Goal: Transaction & Acquisition: Purchase product/service

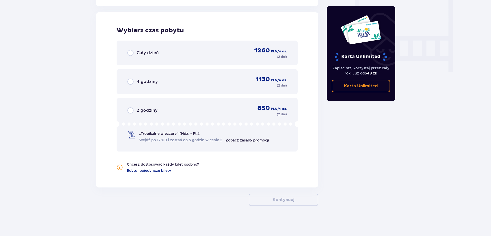
click at [133, 52] on input "radio" at bounding box center [130, 53] width 6 height 6
radio input "true"
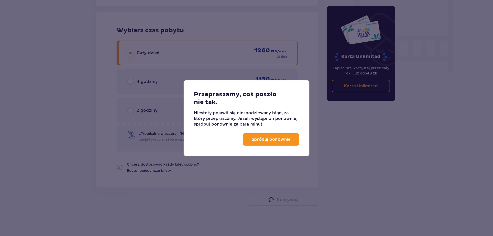
click at [272, 139] on p "Spróbuj ponownie" at bounding box center [270, 140] width 39 height 6
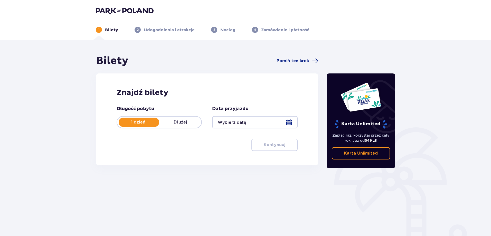
click at [182, 121] on p "Dłużej" at bounding box center [180, 122] width 42 height 6
click at [228, 125] on div at bounding box center [254, 122] width 85 height 12
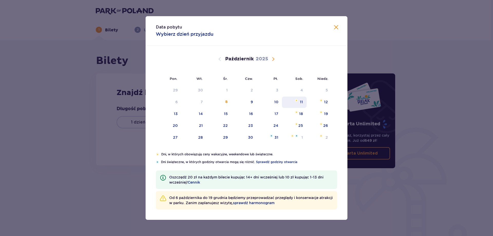
click at [300, 101] on div "11" at bounding box center [301, 101] width 3 height 5
click at [328, 98] on div "12" at bounding box center [318, 101] width 25 height 11
type input "11.10.25 - 12.10.25"
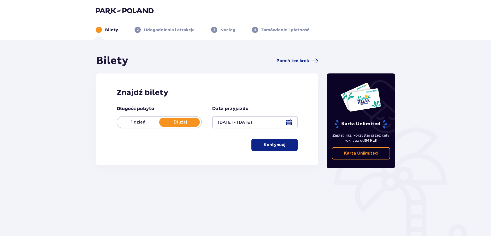
click at [279, 144] on p "Kontynuuj" at bounding box center [275, 145] width 22 height 6
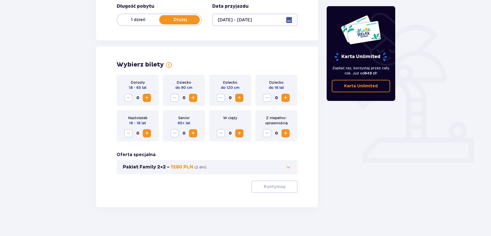
scroll to position [104, 0]
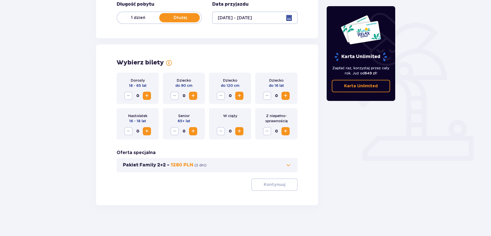
click at [150, 95] on button "Zwiększ" at bounding box center [147, 96] width 8 height 8
click at [238, 96] on span "Zwiększ" at bounding box center [239, 96] width 6 height 6
click at [283, 97] on span "Zwiększ" at bounding box center [285, 96] width 6 height 6
click at [264, 185] on p "Kontynuuj" at bounding box center [275, 185] width 22 height 6
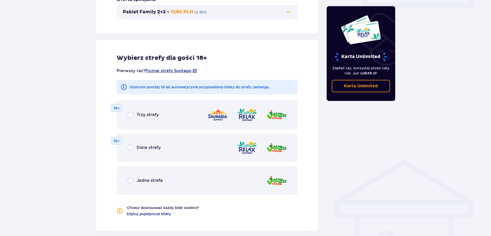
scroll to position [285, 0]
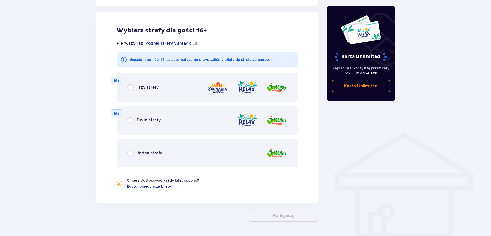
click at [132, 154] on input "radio" at bounding box center [130, 153] width 6 height 6
radio input "true"
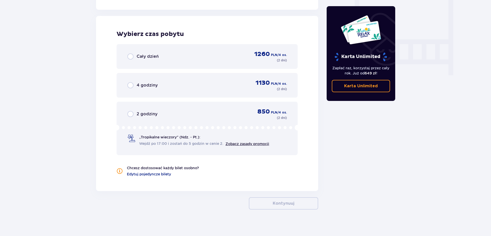
scroll to position [482, 0]
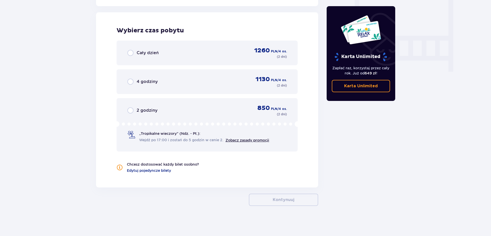
click at [130, 51] on input "radio" at bounding box center [130, 53] width 6 height 6
radio input "true"
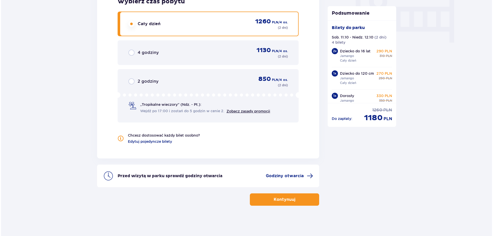
scroll to position [511, 0]
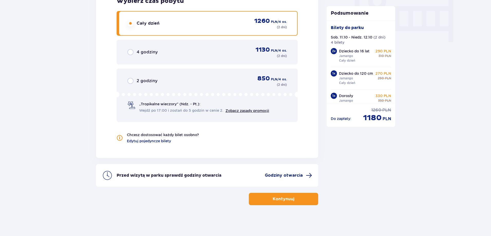
click at [270, 173] on span "Godziny otwarcia" at bounding box center [284, 175] width 38 height 6
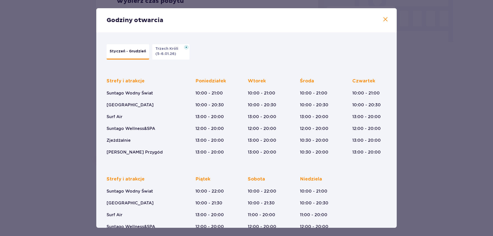
click at [384, 18] on span at bounding box center [385, 19] width 6 height 6
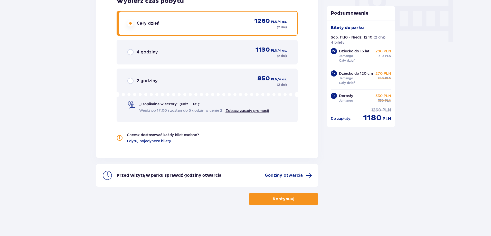
click at [273, 201] on p "Kontynuuj" at bounding box center [284, 199] width 22 height 6
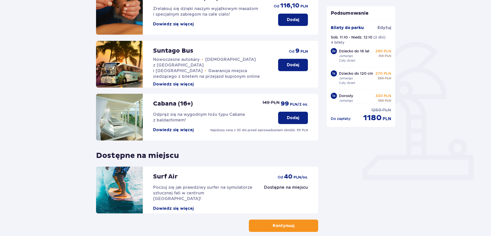
scroll to position [112, 0]
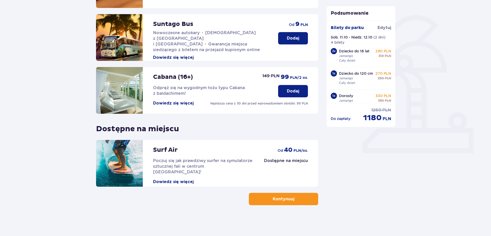
click at [273, 199] on p "Kontynuuj" at bounding box center [284, 199] width 22 height 6
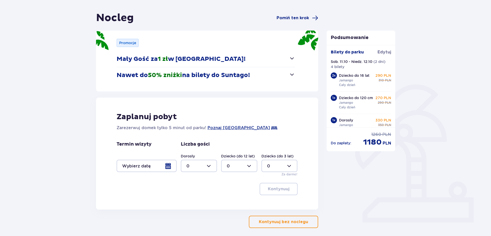
scroll to position [66, 0]
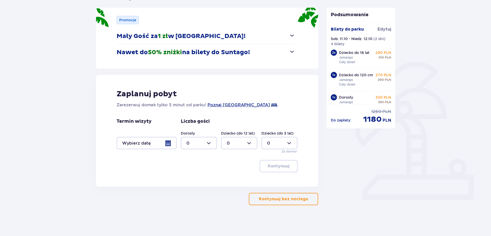
click at [273, 197] on p "Kontynuuj bez noclegu" at bounding box center [283, 199] width 49 height 6
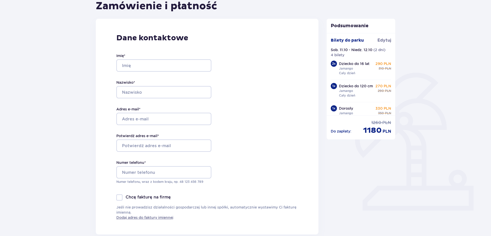
scroll to position [43, 0]
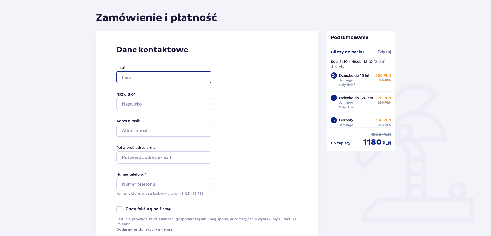
click at [145, 77] on input "Imię *" at bounding box center [163, 77] width 95 height 12
type input "Marcin"
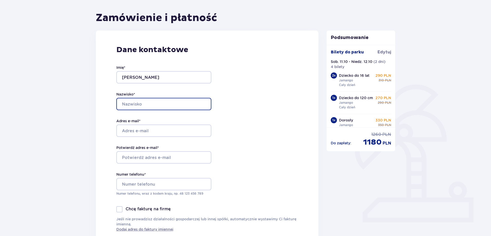
click at [145, 109] on input "Nazwisko *" at bounding box center [163, 104] width 95 height 12
type input "Bartkiewicz"
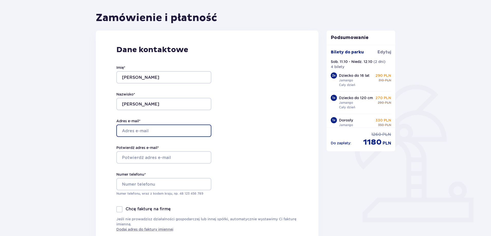
click at [147, 132] on input "Adres e-mail *" at bounding box center [163, 130] width 95 height 12
type input "[EMAIL_ADDRESS][DOMAIN_NAME]"
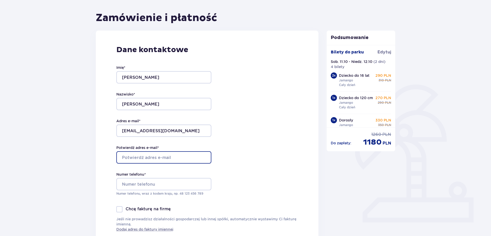
click at [152, 157] on input "Potwierdź adres e-mail *" at bounding box center [163, 157] width 95 height 12
type input "[EMAIL_ADDRESS][DOMAIN_NAME]"
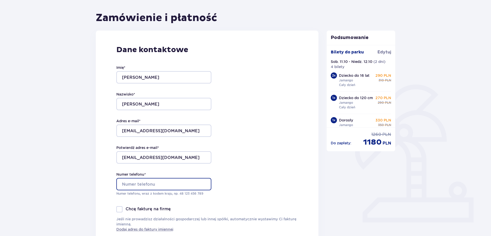
click at [149, 187] on input "Numer telefonu *" at bounding box center [163, 184] width 95 height 12
type input "605611923"
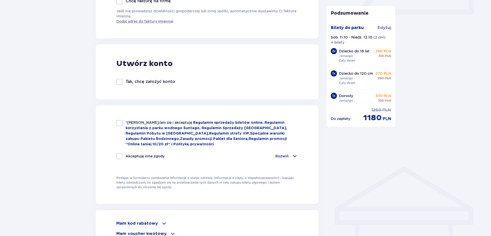
scroll to position [257, 0]
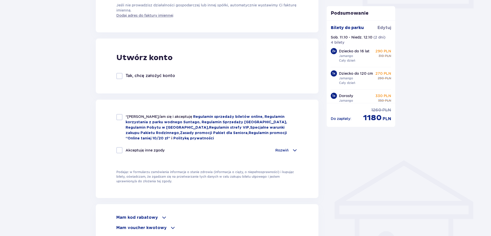
click at [119, 114] on div at bounding box center [119, 117] width 6 height 6
checkbox input "true"
click at [118, 148] on div at bounding box center [119, 150] width 6 height 6
checkbox input "true"
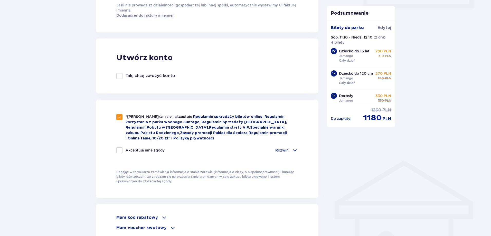
checkbox input "true"
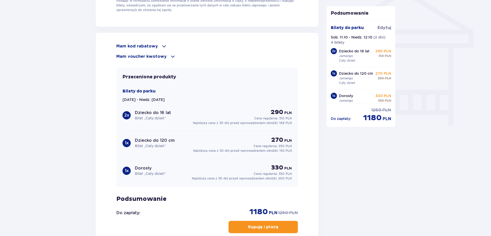
scroll to position [470, 0]
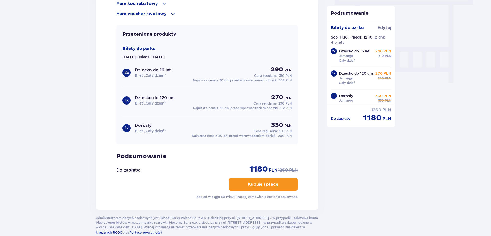
click at [252, 181] on p "Kupuję i płacę" at bounding box center [263, 184] width 30 height 6
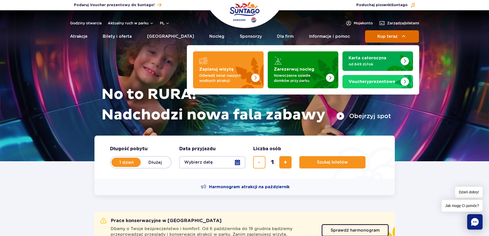
click at [375, 35] on button "Kup teraz" at bounding box center [392, 36] width 54 height 12
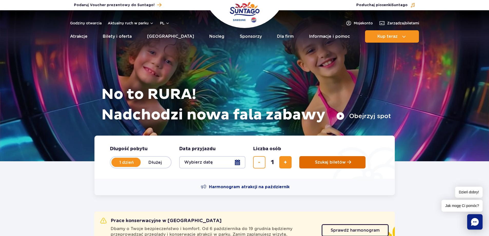
click at [310, 160] on button "Szukaj biletów" at bounding box center [332, 162] width 66 height 12
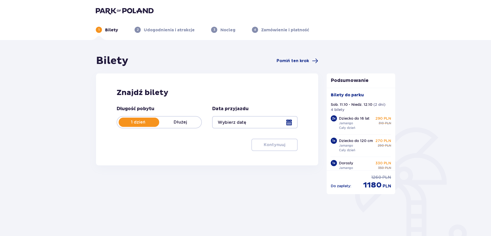
type input "11.10.25 - 12.10.25"
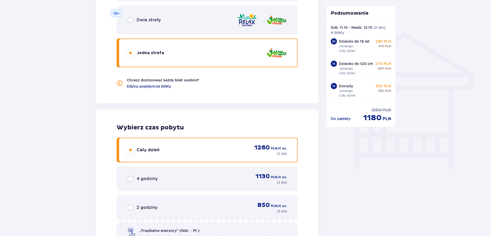
scroll to position [511, 0]
